Goal: Task Accomplishment & Management: Manage account settings

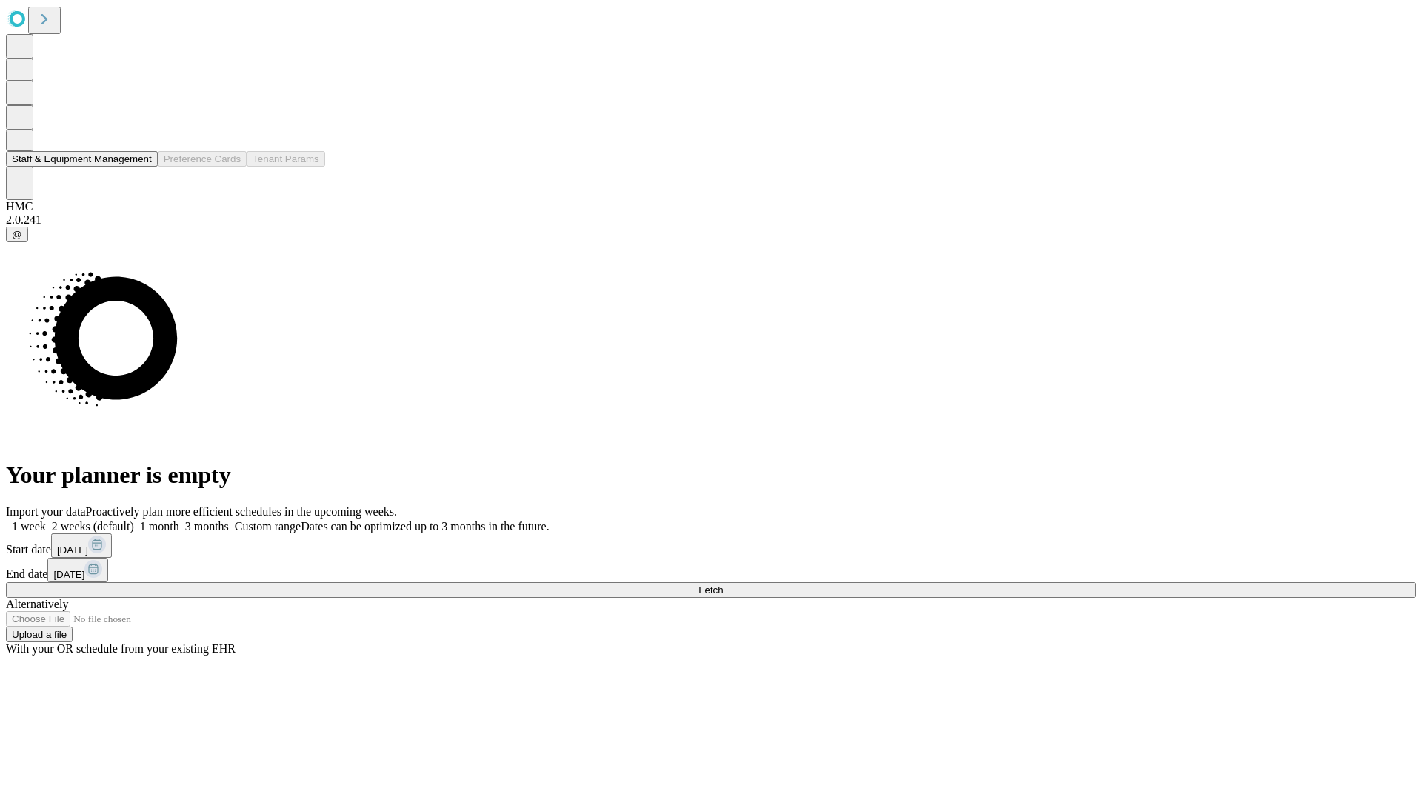
click at [138, 167] on button "Staff & Equipment Management" at bounding box center [82, 159] width 152 height 16
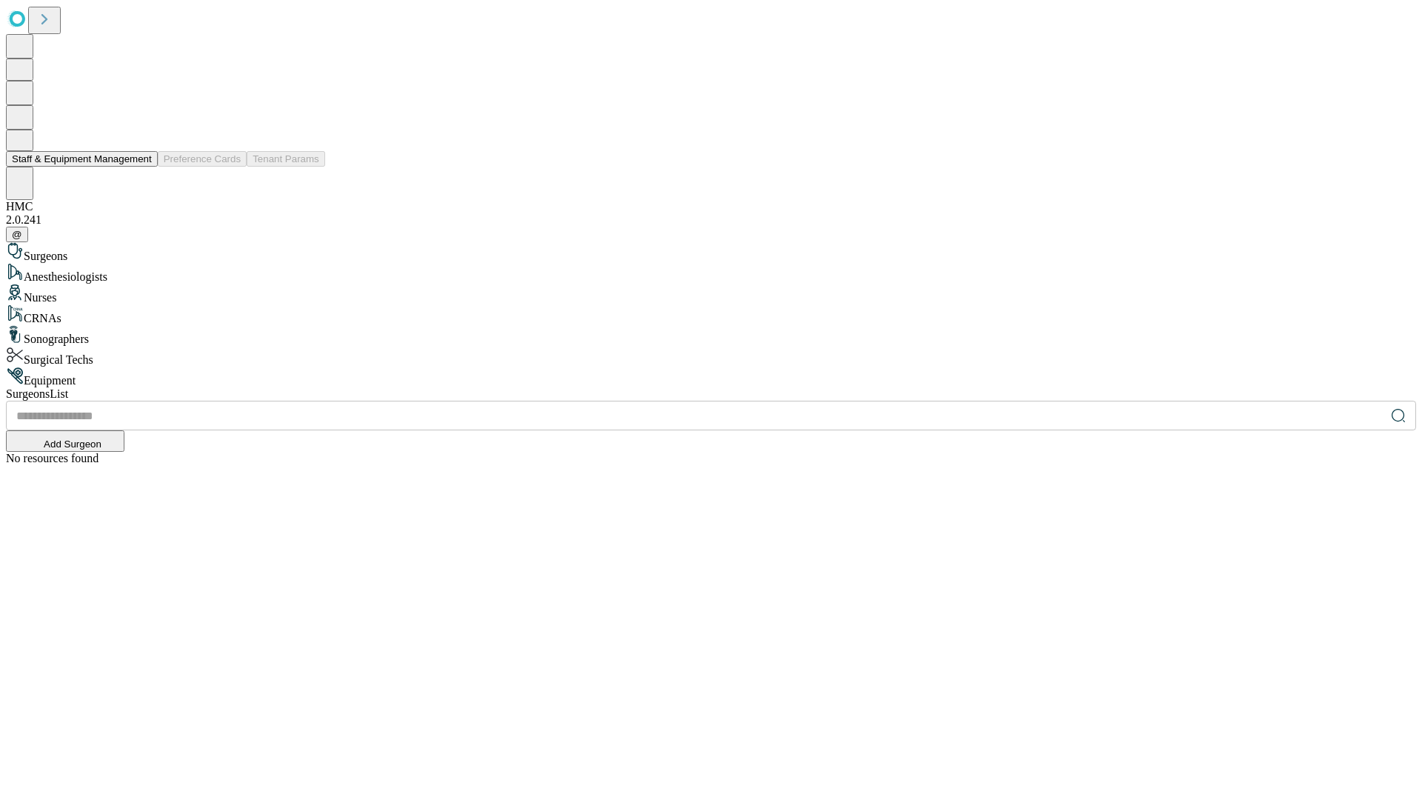
click at [141, 167] on button "Staff & Equipment Management" at bounding box center [82, 159] width 152 height 16
